Goal: Feedback & Contribution: Submit feedback/report problem

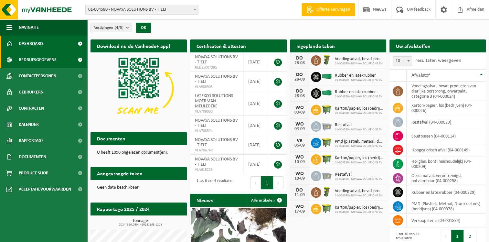
click at [45, 59] on span "Bedrijfsgegevens" at bounding box center [38, 60] width 38 height 16
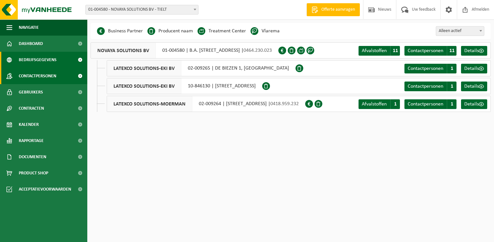
click at [43, 75] on span "Contactpersonen" at bounding box center [37, 76] width 37 height 16
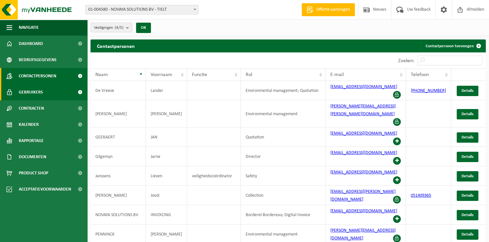
click at [32, 92] on span "Gebruikers" at bounding box center [31, 92] width 24 height 16
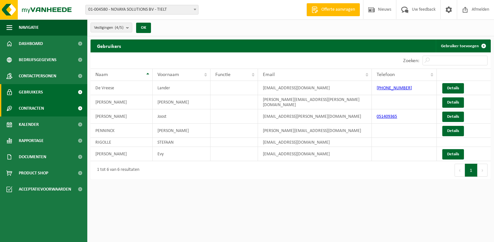
click at [36, 108] on span "Contracten" at bounding box center [31, 108] width 25 height 16
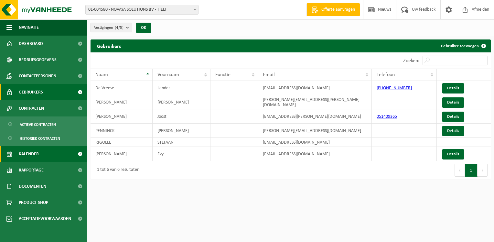
click at [34, 152] on span "Kalender" at bounding box center [29, 154] width 20 height 16
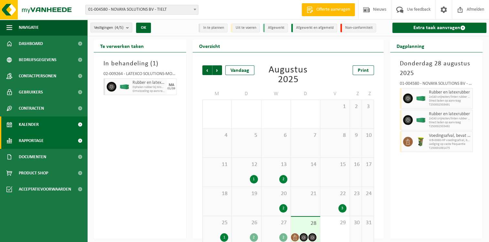
click at [31, 140] on span "Rapportage" at bounding box center [31, 140] width 25 height 16
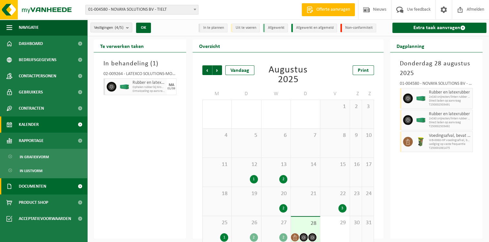
click at [39, 183] on span "Documenten" at bounding box center [32, 186] width 27 height 16
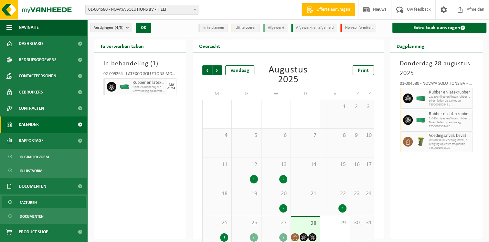
click at [35, 203] on span "Facturen" at bounding box center [28, 202] width 17 height 12
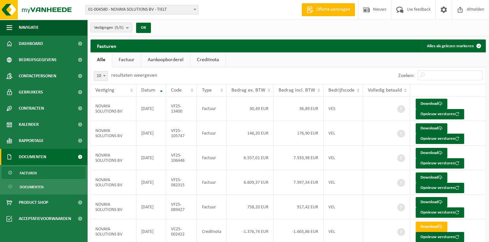
click at [122, 58] on link "Factuur" at bounding box center [126, 59] width 29 height 15
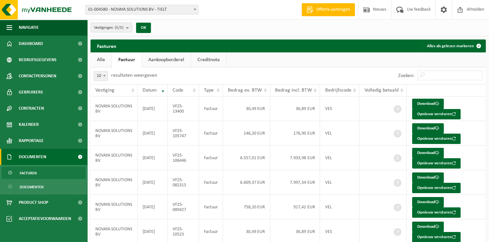
click at [151, 59] on link "Aankoopborderel" at bounding box center [166, 59] width 49 height 15
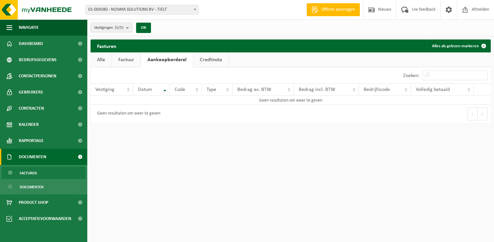
click at [197, 57] on link "Creditnota" at bounding box center [210, 59] width 35 height 15
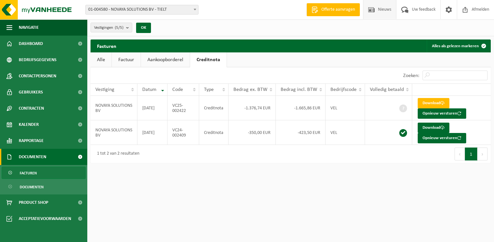
click at [376, 13] on span "Nieuws" at bounding box center [384, 9] width 16 height 19
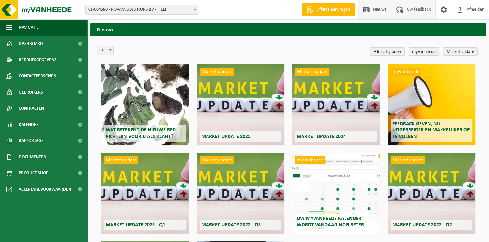
click at [415, 11] on span "Uw feedback" at bounding box center [418, 9] width 27 height 19
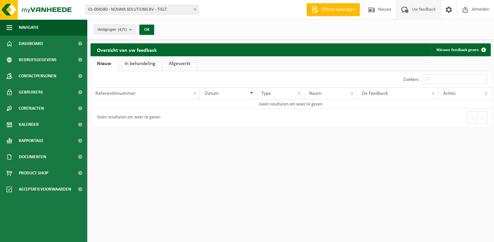
click at [144, 65] on link "In behandeling" at bounding box center [140, 63] width 44 height 15
click at [174, 66] on link "Afgewerkt" at bounding box center [180, 63] width 35 height 15
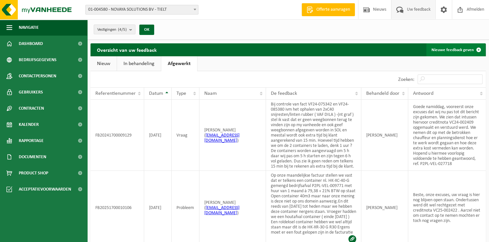
click at [465, 50] on link "Nieuwe feedback geven" at bounding box center [455, 49] width 59 height 13
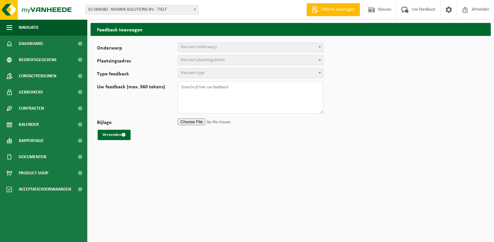
select select
click at [321, 46] on span at bounding box center [319, 47] width 6 height 8
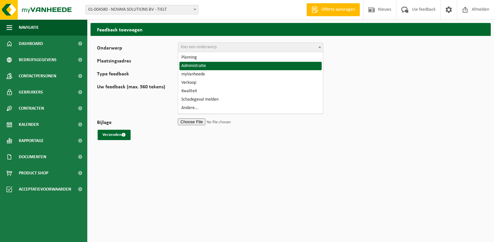
select select "7"
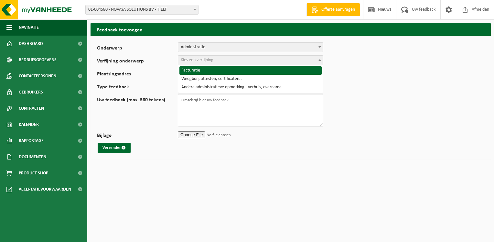
click at [318, 57] on span at bounding box center [319, 60] width 6 height 8
select select "8"
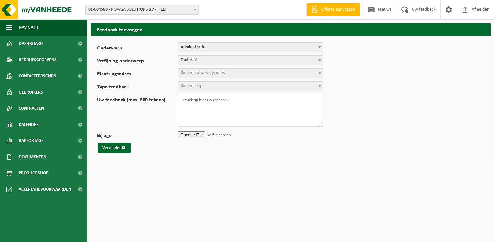
click at [318, 72] on b at bounding box center [319, 73] width 3 height 2
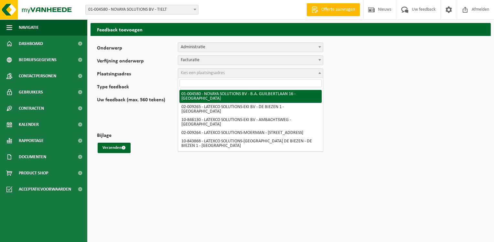
select select "13381"
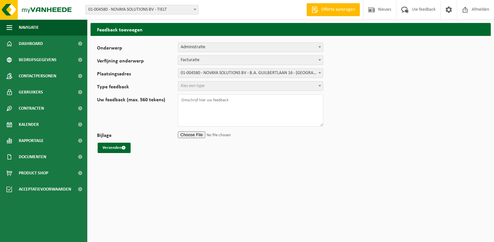
click at [320, 84] on span at bounding box center [319, 85] width 6 height 8
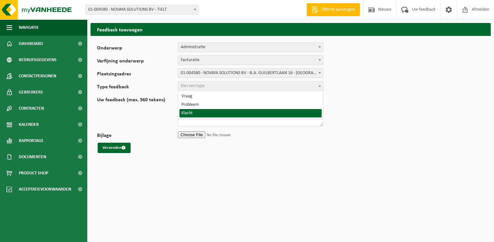
select select "COM"
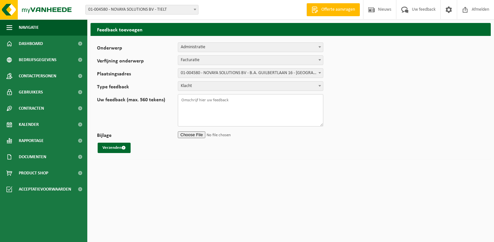
click at [183, 99] on textarea "Uw feedback (max. 560 tekens)" at bounding box center [250, 110] width 145 height 32
type textarea "Terug zelfde container te"
